Goal: Task Accomplishment & Management: Manage account settings

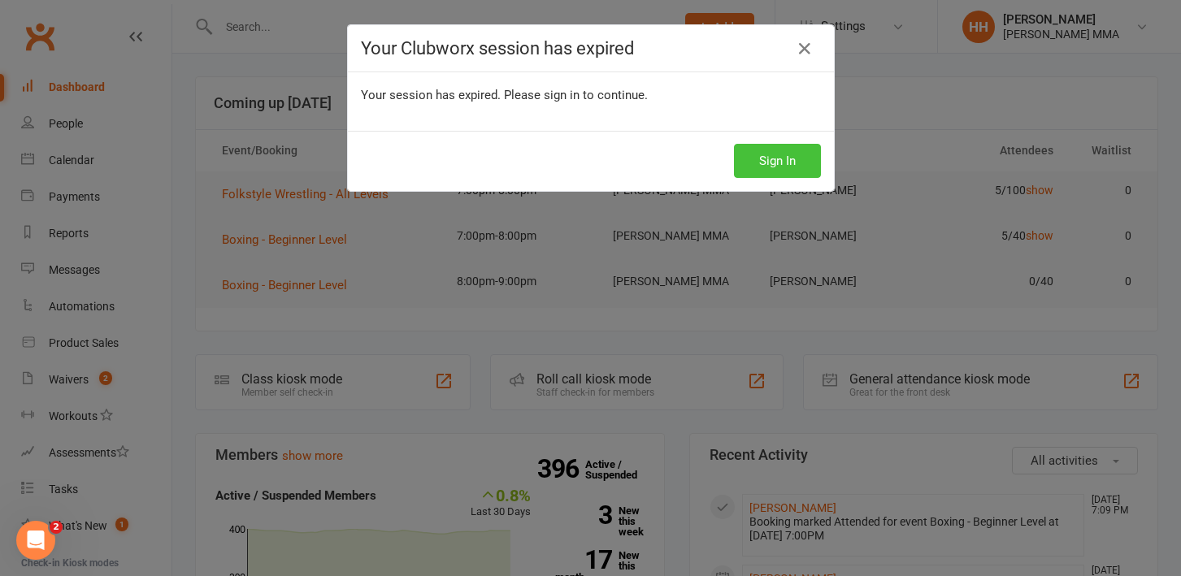
click at [790, 171] on button "Sign In" at bounding box center [777, 161] width 87 height 34
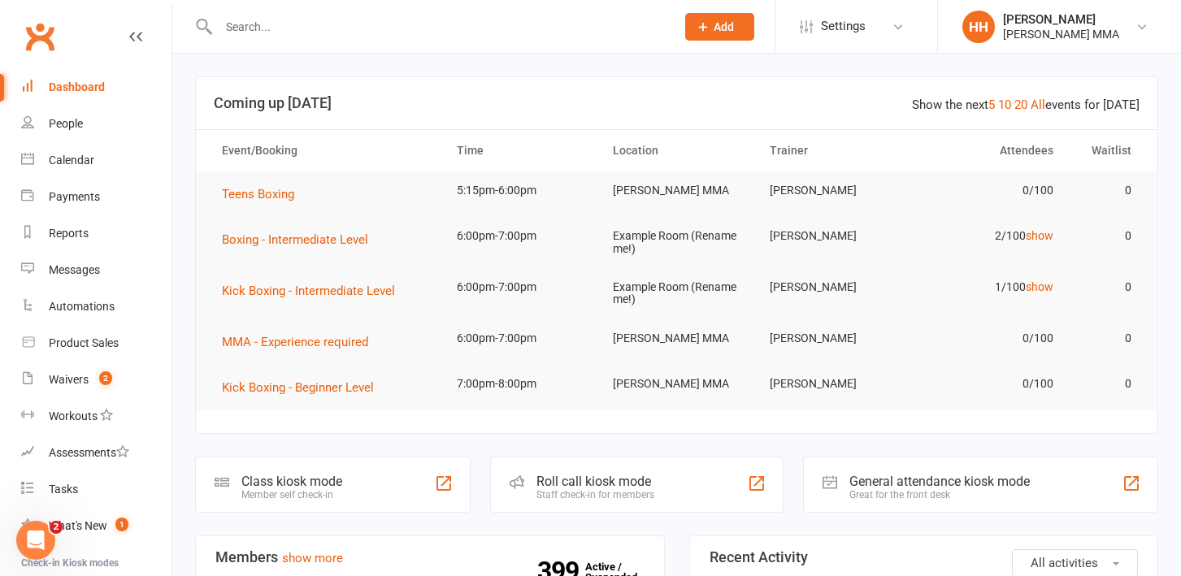
click at [312, 31] on input "text" at bounding box center [439, 26] width 450 height 23
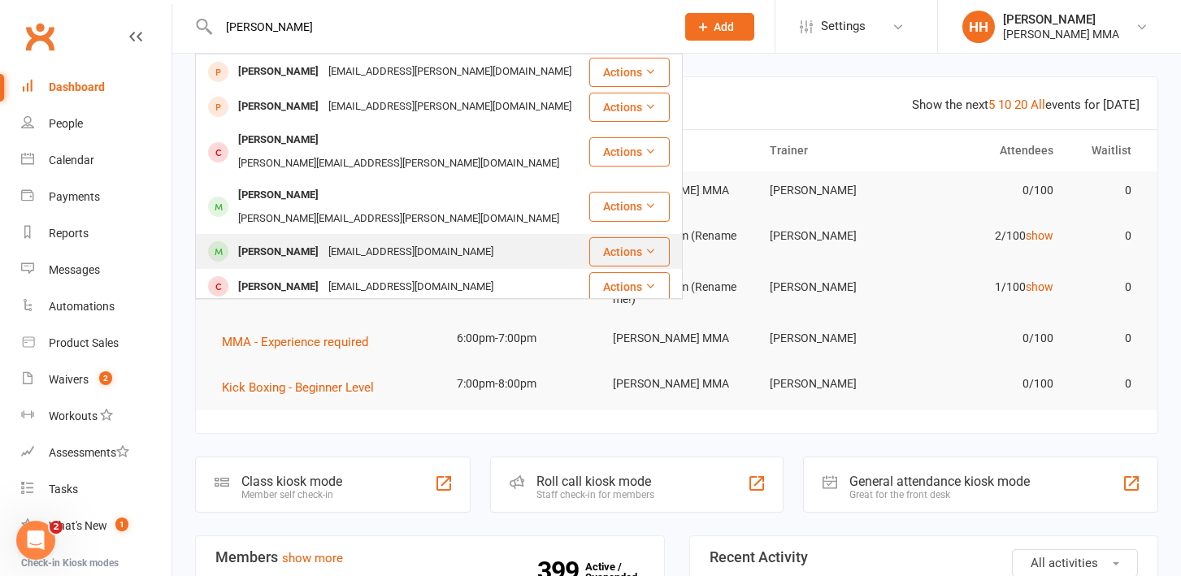
type input "[PERSON_NAME]"
click at [325, 241] on div "[EMAIL_ADDRESS][DOMAIN_NAME]" at bounding box center [410, 253] width 175 height 24
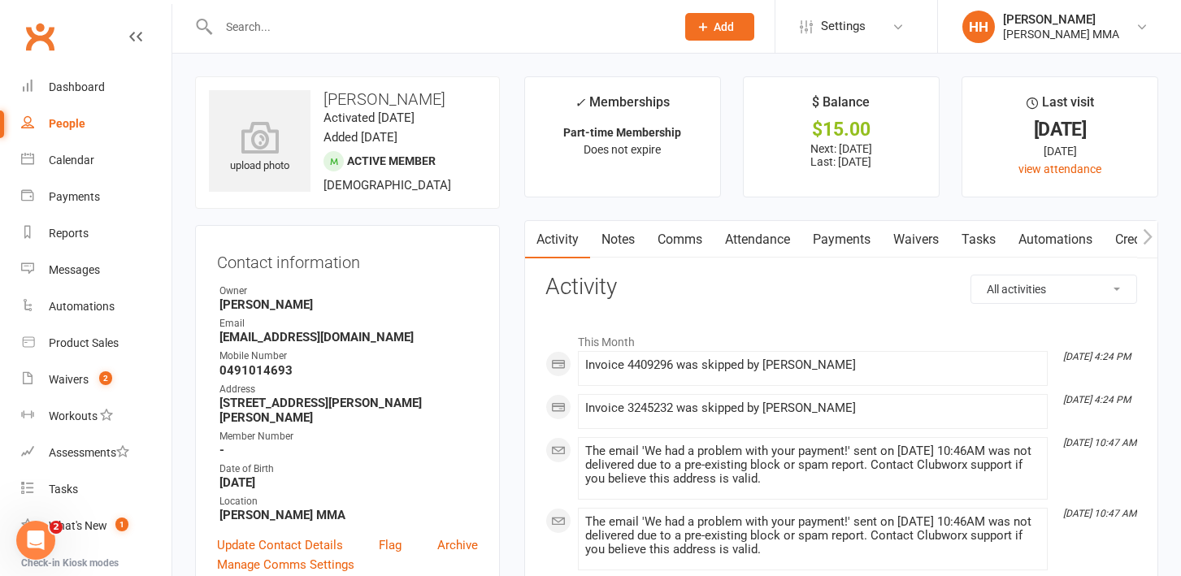
click at [850, 236] on link "Payments" at bounding box center [841, 239] width 80 height 37
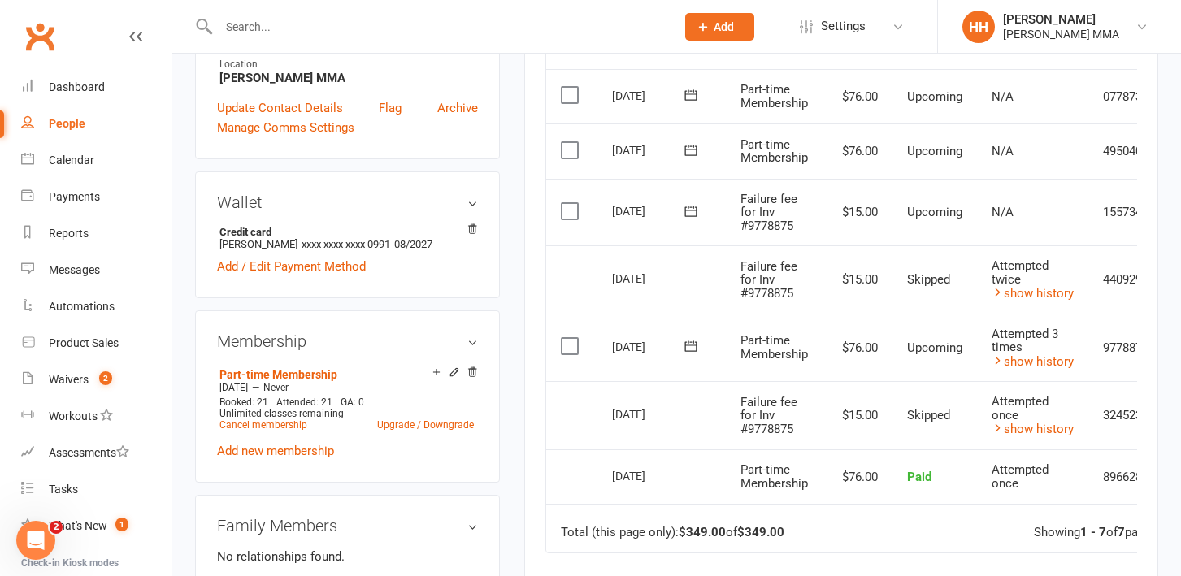
scroll to position [0, 32]
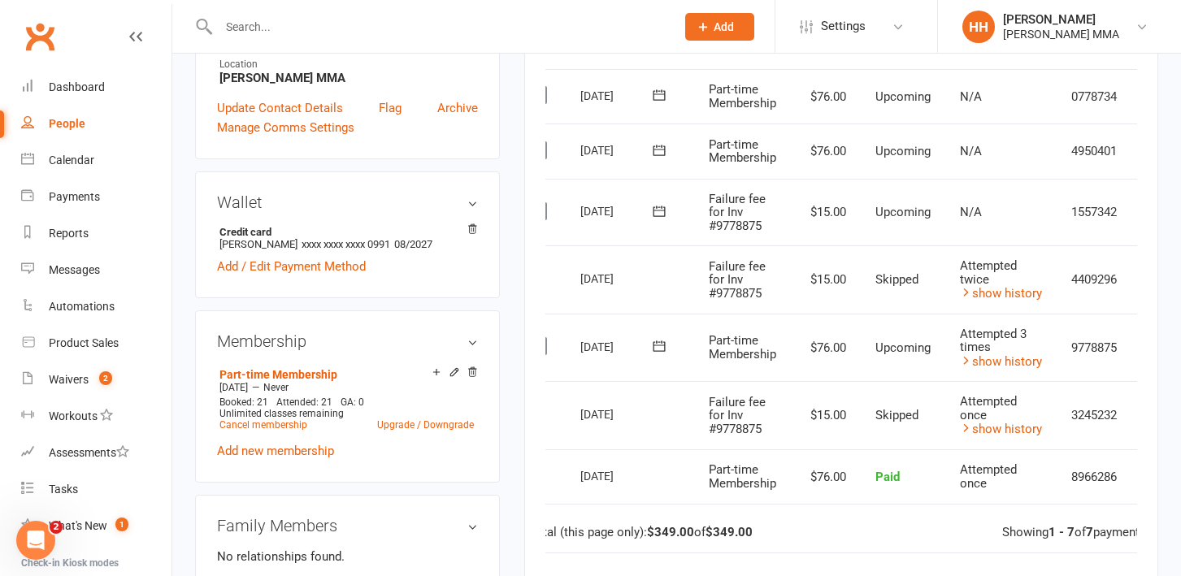
click at [657, 345] on icon at bounding box center [659, 346] width 16 height 16
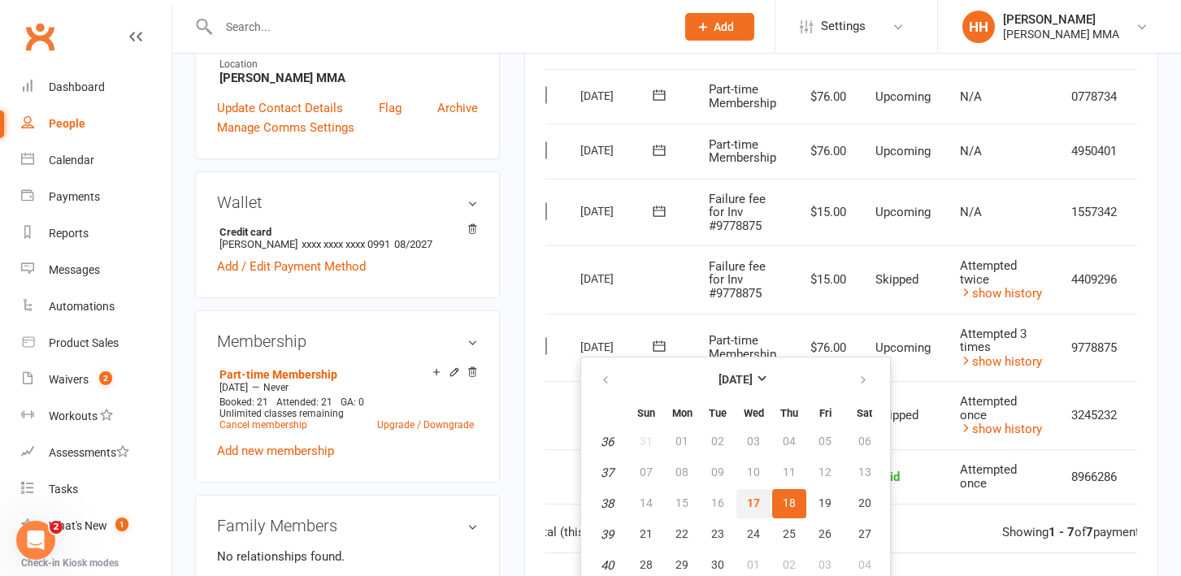
click at [753, 498] on span "17" at bounding box center [753, 502] width 13 height 13
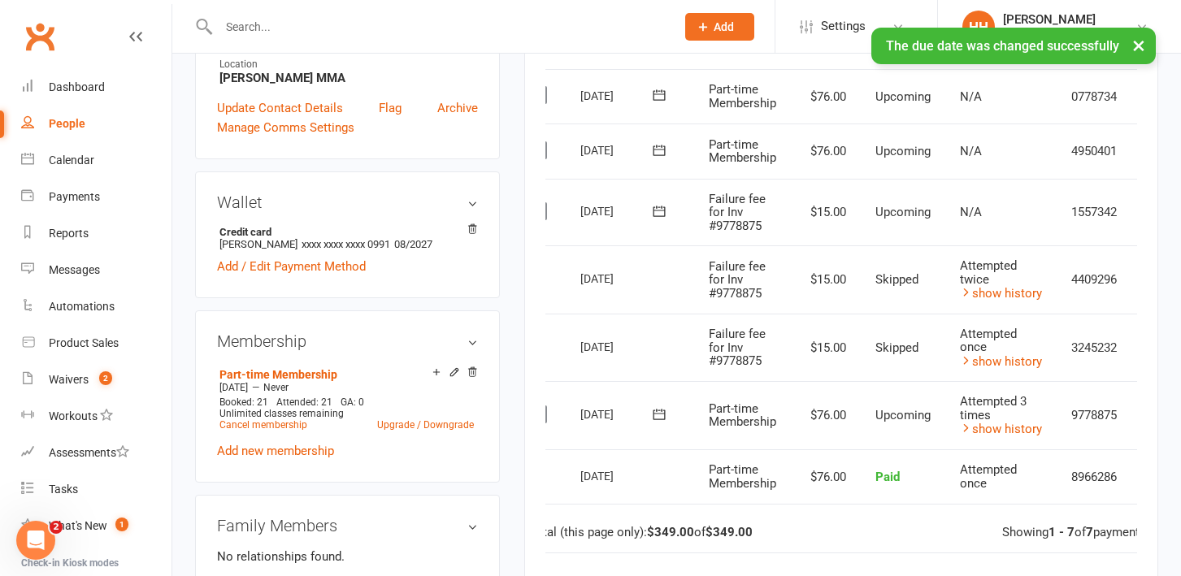
click at [661, 208] on icon at bounding box center [659, 211] width 16 height 16
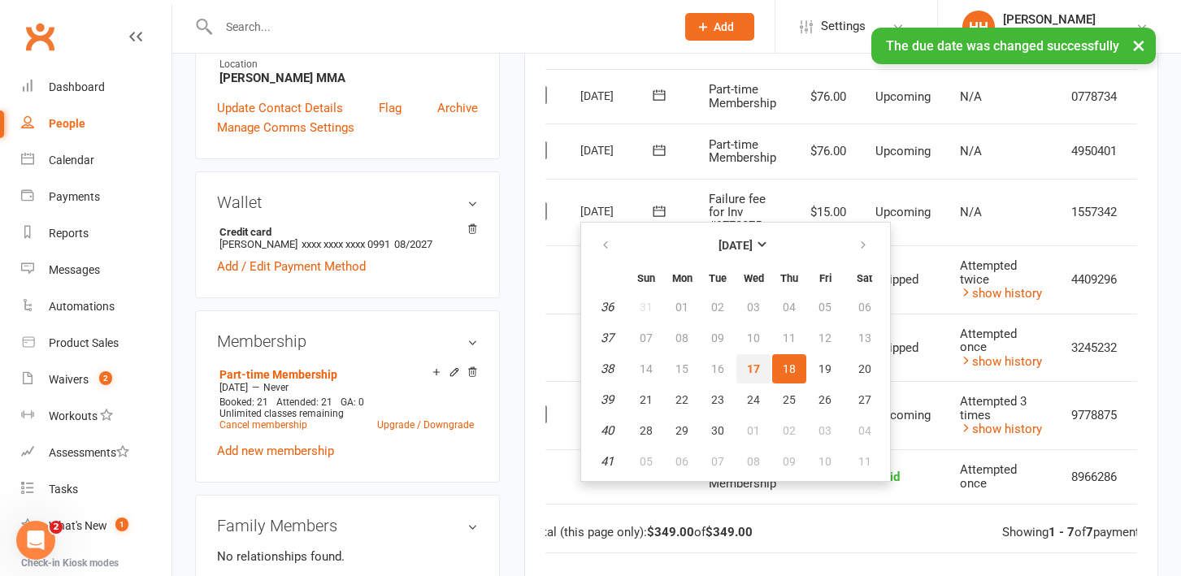
click at [756, 362] on span "17" at bounding box center [753, 368] width 13 height 13
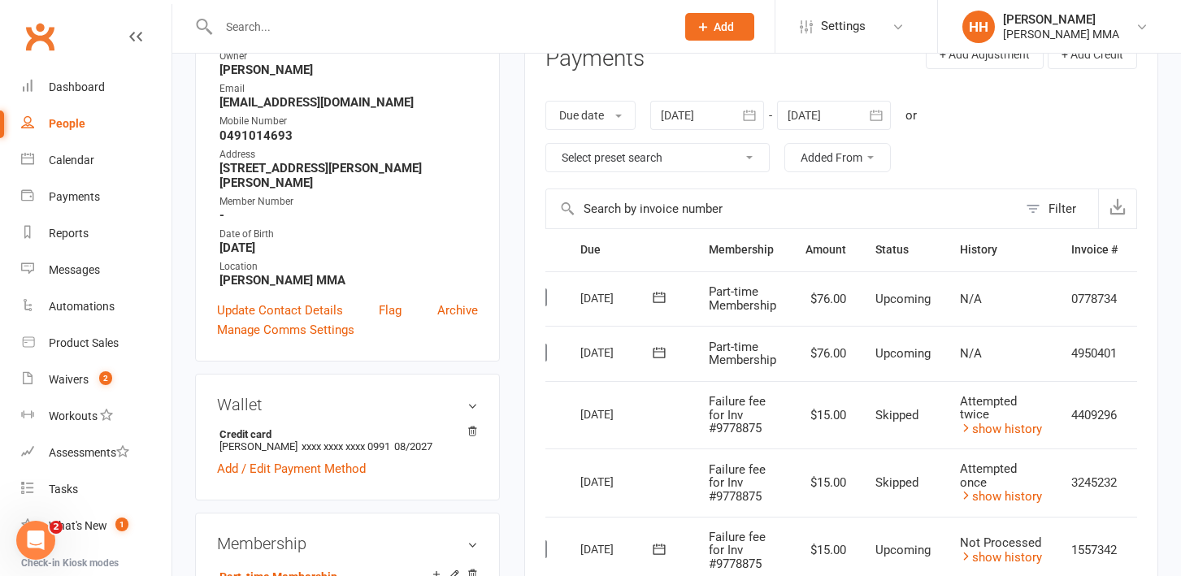
scroll to position [0, 0]
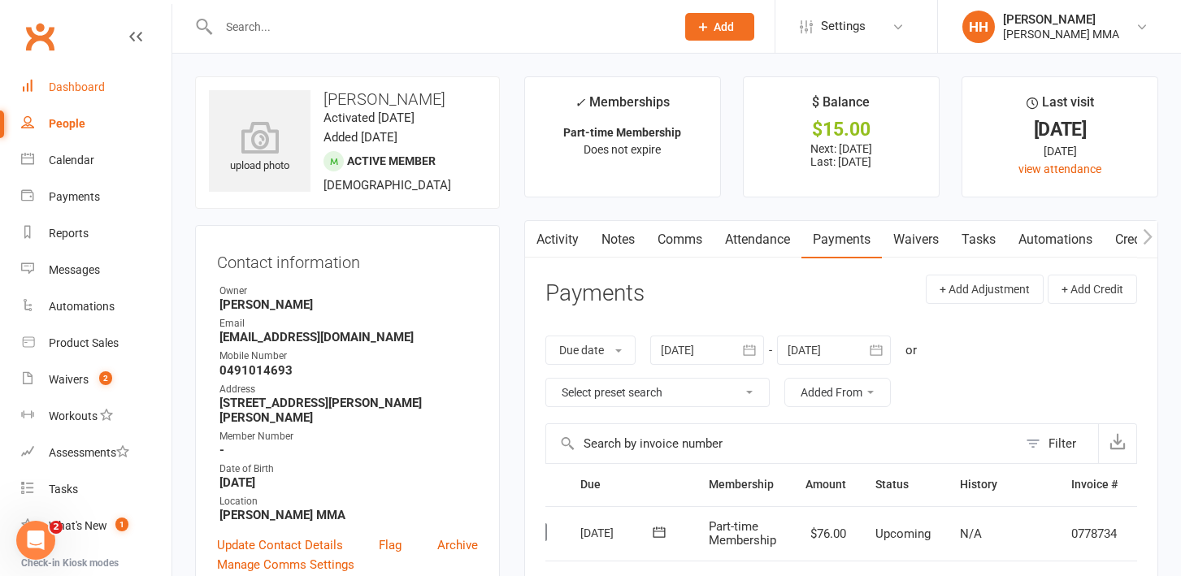
click at [98, 89] on div "Dashboard" at bounding box center [77, 86] width 56 height 13
